Goal: Navigation & Orientation: Understand site structure

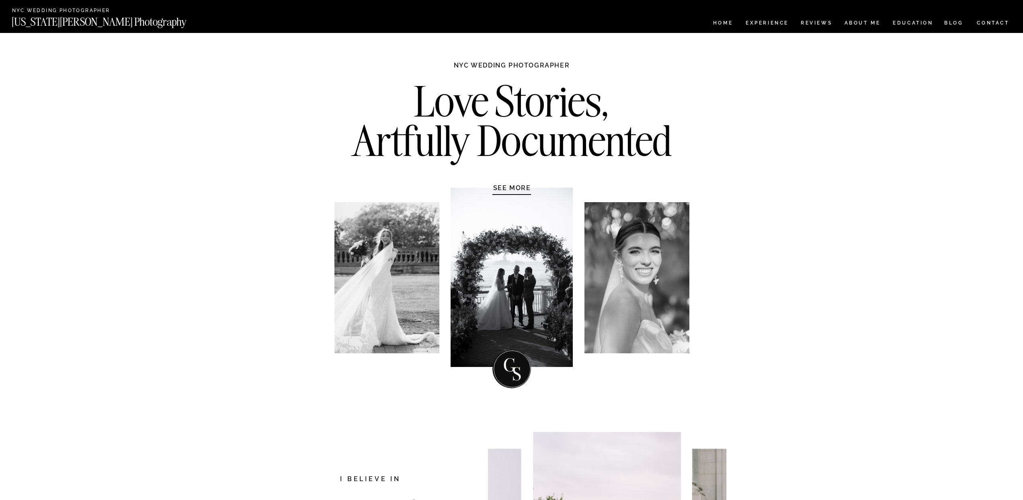
drag, startPoint x: 516, startPoint y: 375, endPoint x: 531, endPoint y: 376, distance: 15.3
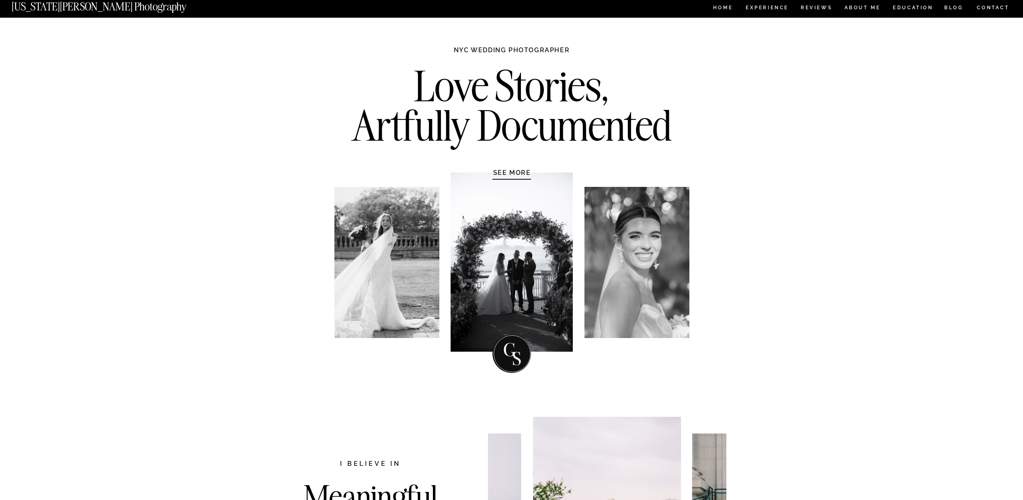
drag, startPoint x: 373, startPoint y: 240, endPoint x: 425, endPoint y: 239, distance: 51.9
click at [389, 243] on div at bounding box center [386, 262] width 105 height 151
drag, startPoint x: 613, startPoint y: 252, endPoint x: 661, endPoint y: 248, distance: 48.0
click at [633, 252] on div at bounding box center [636, 262] width 105 height 151
click at [661, 248] on div at bounding box center [636, 262] width 105 height 151
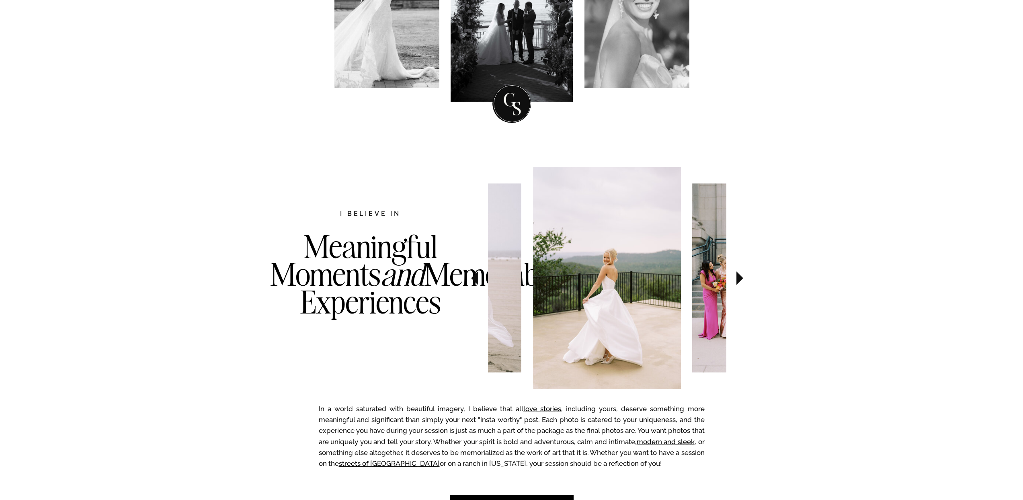
scroll to position [299, 0]
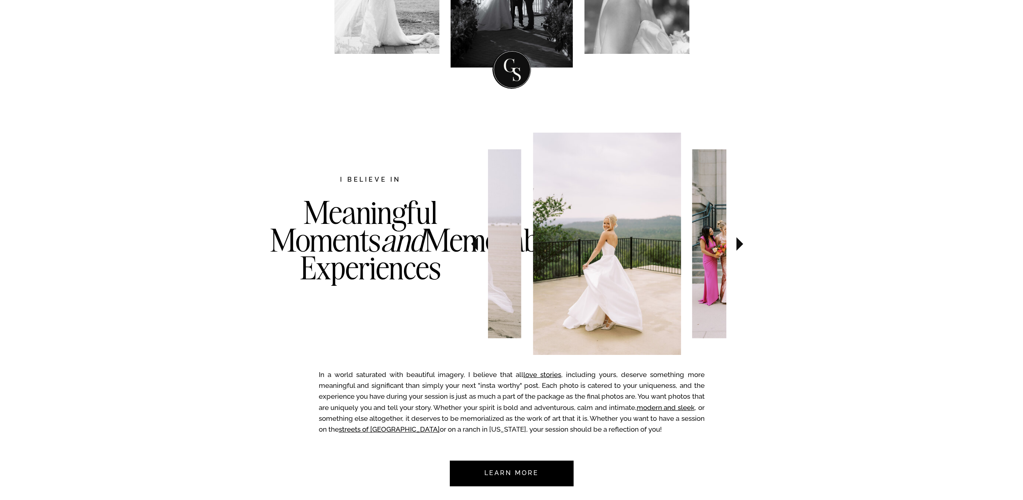
click at [470, 244] on icon at bounding box center [474, 244] width 27 height 28
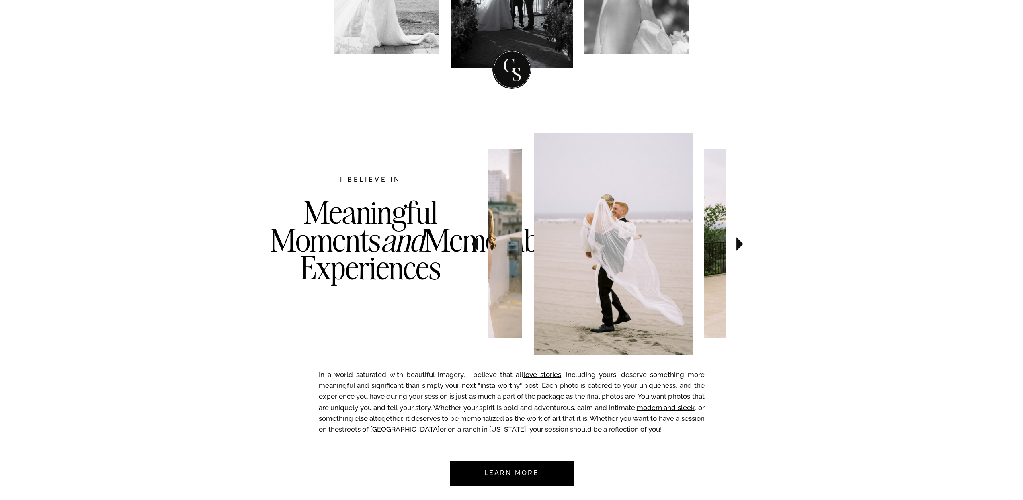
click at [470, 244] on icon at bounding box center [474, 244] width 27 height 28
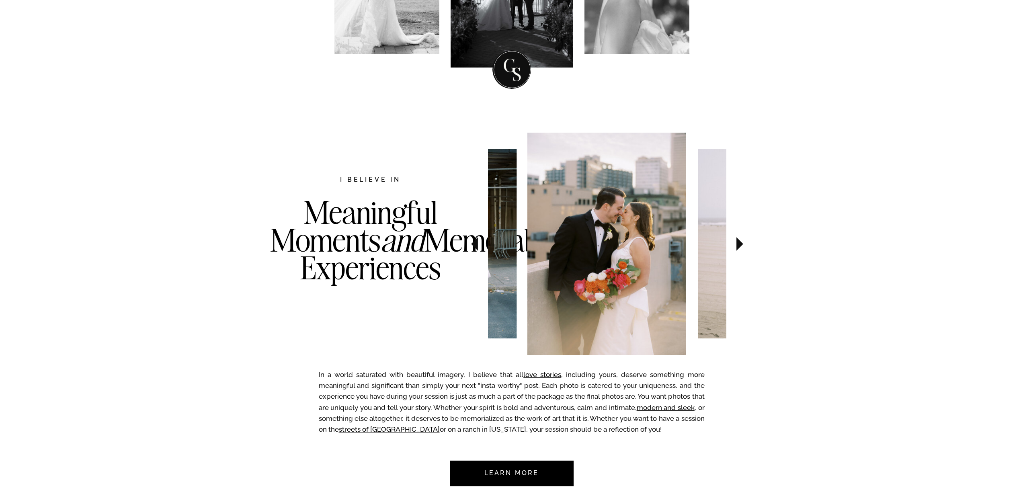
click at [470, 244] on icon at bounding box center [474, 244] width 27 height 28
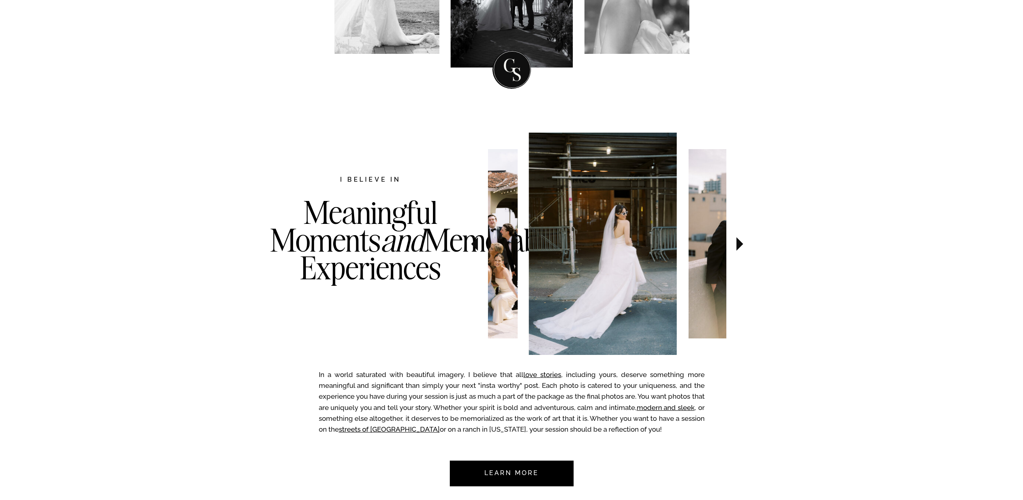
click at [470, 244] on icon at bounding box center [474, 244] width 27 height 28
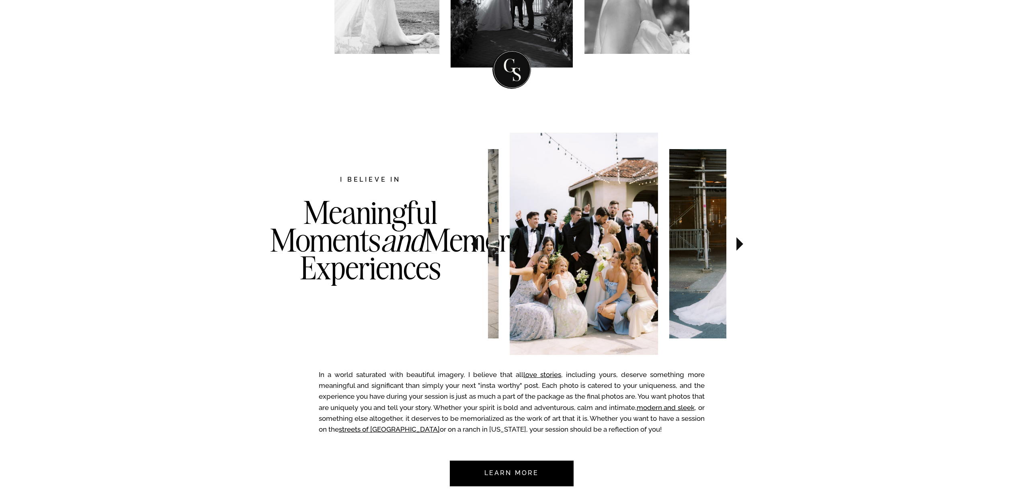
click at [470, 244] on icon at bounding box center [474, 244] width 27 height 28
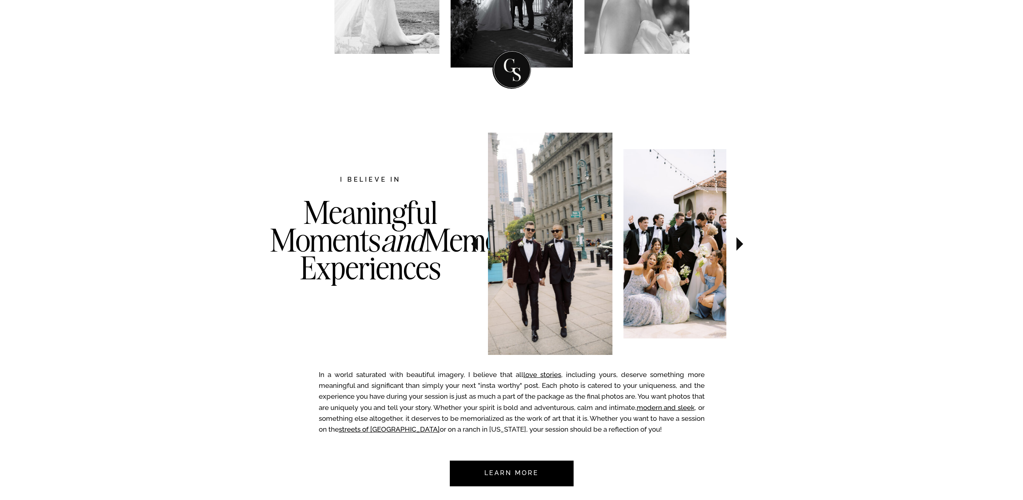
click at [470, 244] on icon at bounding box center [474, 244] width 27 height 28
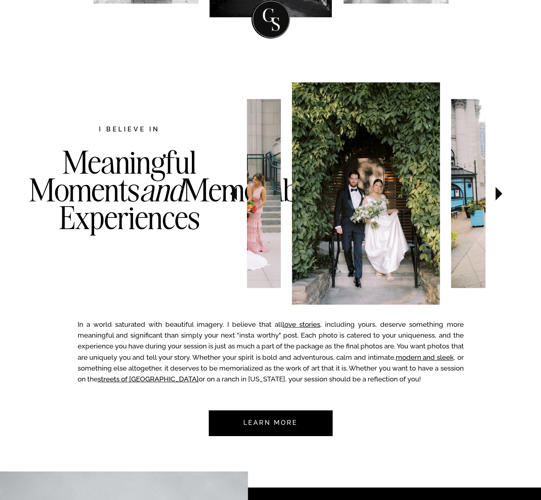
scroll to position [354, 0]
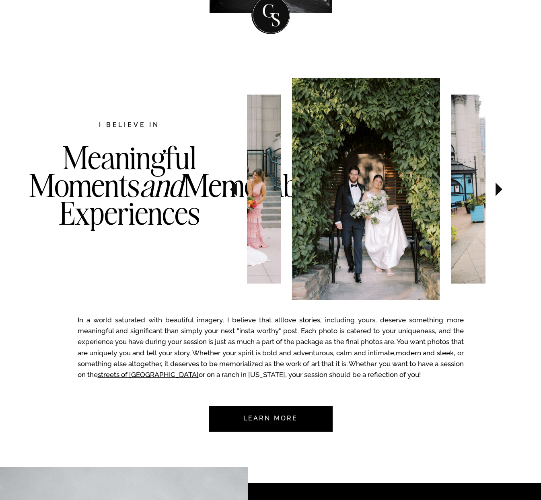
click at [496, 189] on icon at bounding box center [498, 189] width 7 height 14
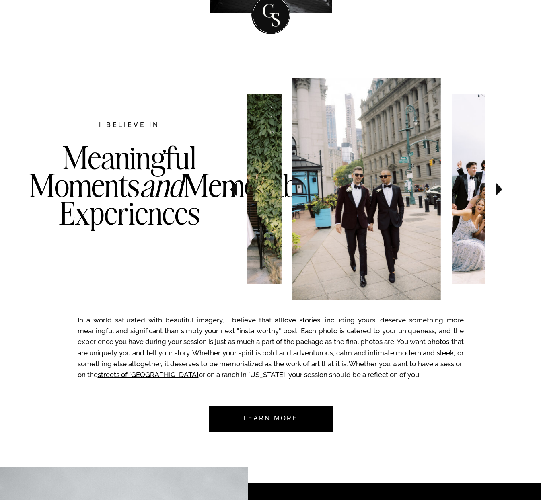
click at [496, 189] on icon at bounding box center [498, 189] width 7 height 14
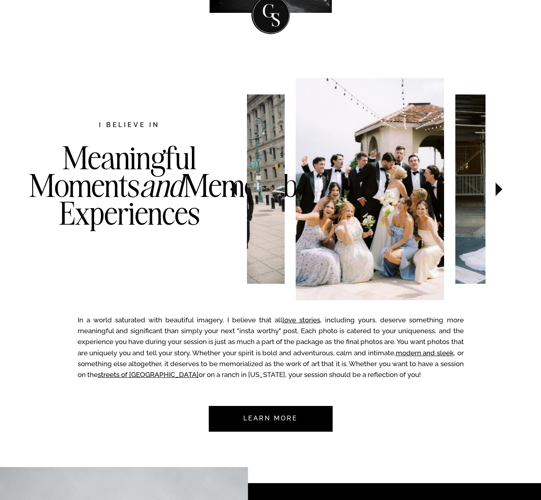
click at [496, 189] on icon at bounding box center [498, 189] width 7 height 14
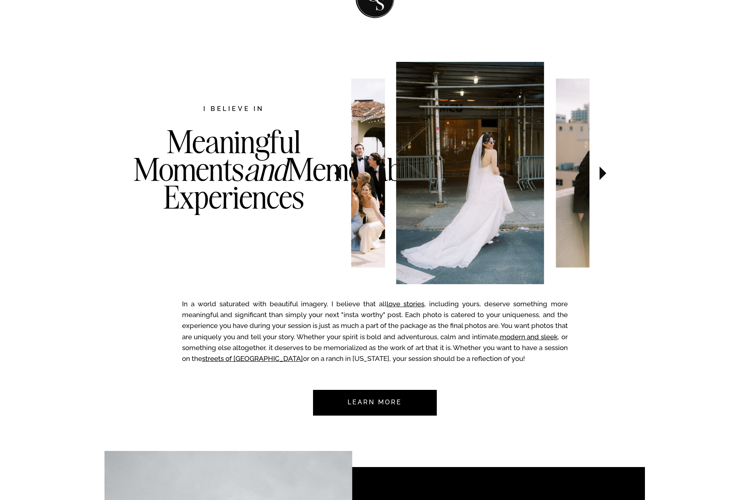
scroll to position [377, 0]
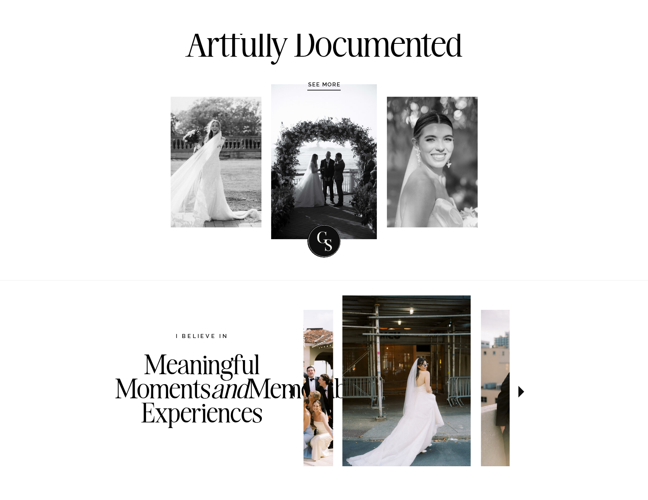
scroll to position [162, 0]
